Goal: Find contact information: Obtain details needed to contact an individual or organization

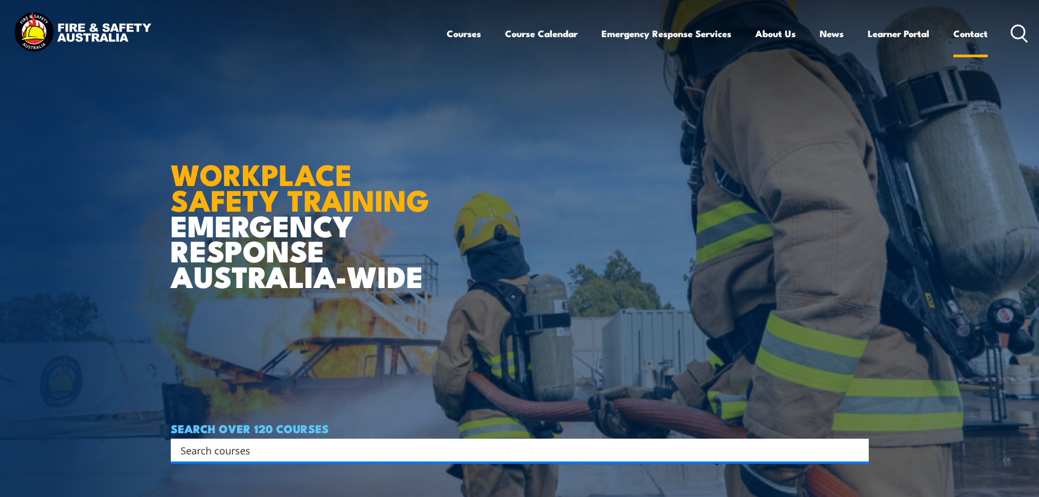
click at [971, 37] on link "Contact" at bounding box center [970, 33] width 34 height 29
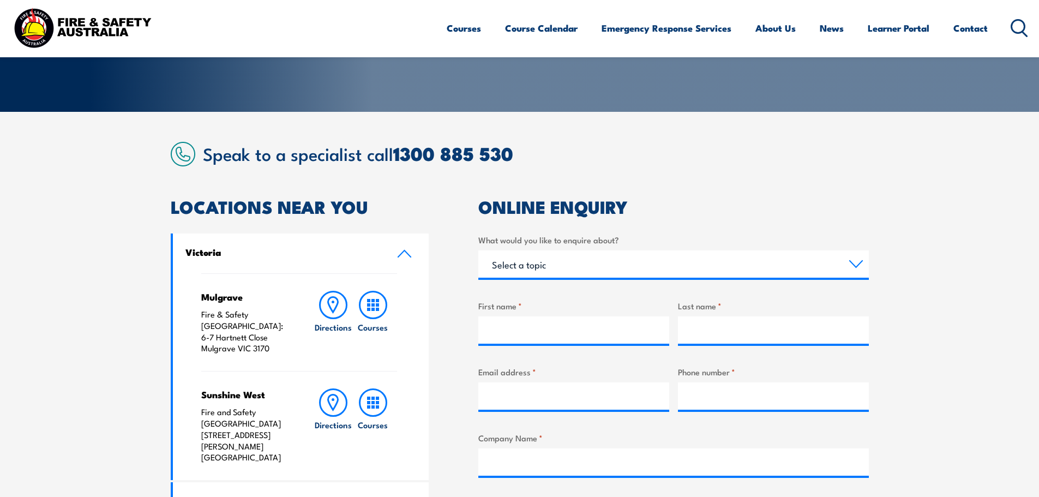
scroll to position [218, 0]
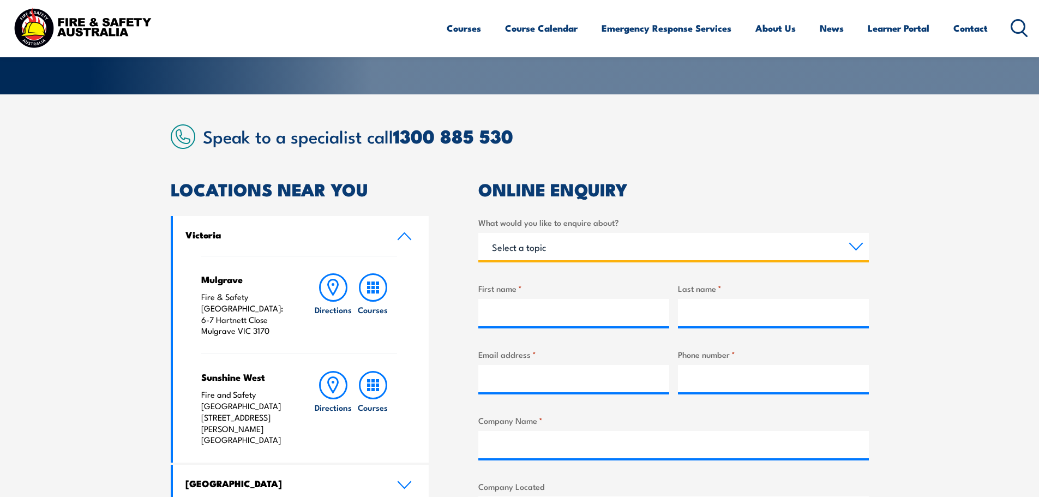
click at [557, 245] on select "Select a topic Training Emergency Response Services General Enquiry" at bounding box center [673, 246] width 391 height 27
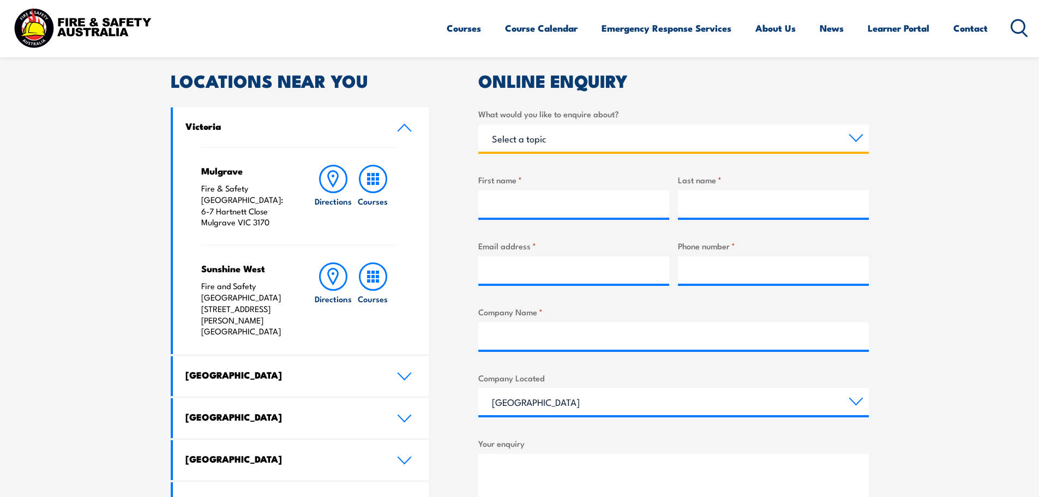
scroll to position [327, 0]
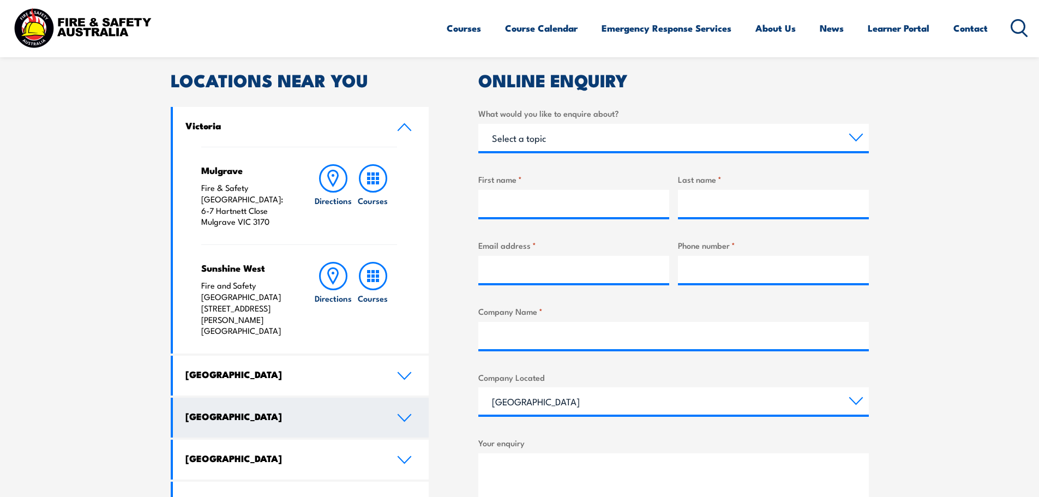
click at [248, 410] on h4 "[GEOGRAPHIC_DATA]" at bounding box center [282, 416] width 195 height 12
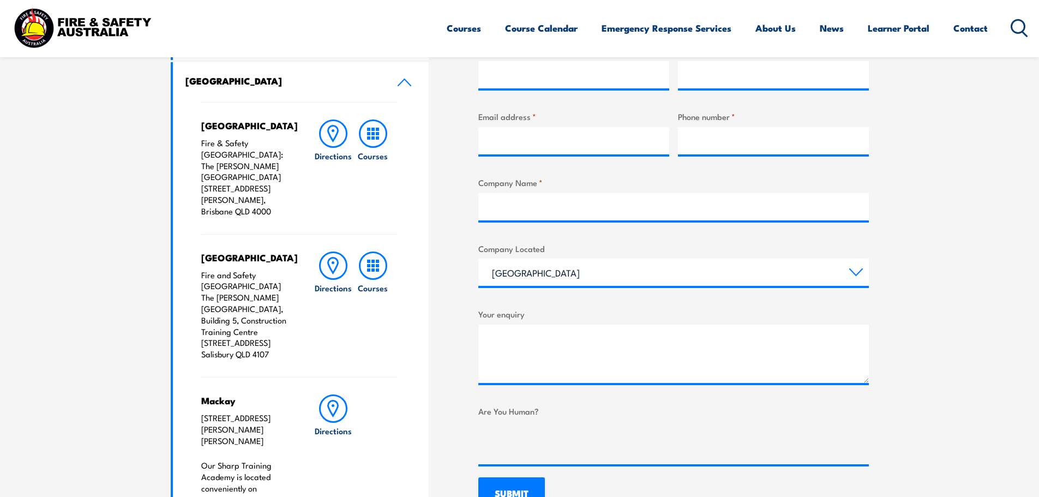
scroll to position [436, 0]
